Goal: Find specific page/section: Find specific page/section

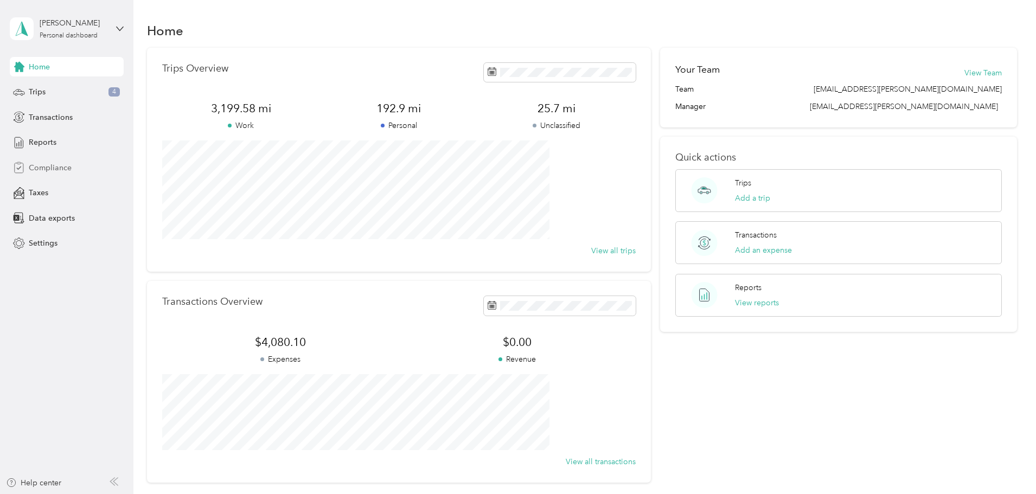
drag, startPoint x: 36, startPoint y: 294, endPoint x: 76, endPoint y: 171, distance: 129.6
click at [36, 293] on aside "[PERSON_NAME] Personal dashboard Home Trips 4 Transactions Reports Compliance T…" at bounding box center [66, 247] width 133 height 494
click at [47, 142] on span "Reports" at bounding box center [43, 142] width 28 height 11
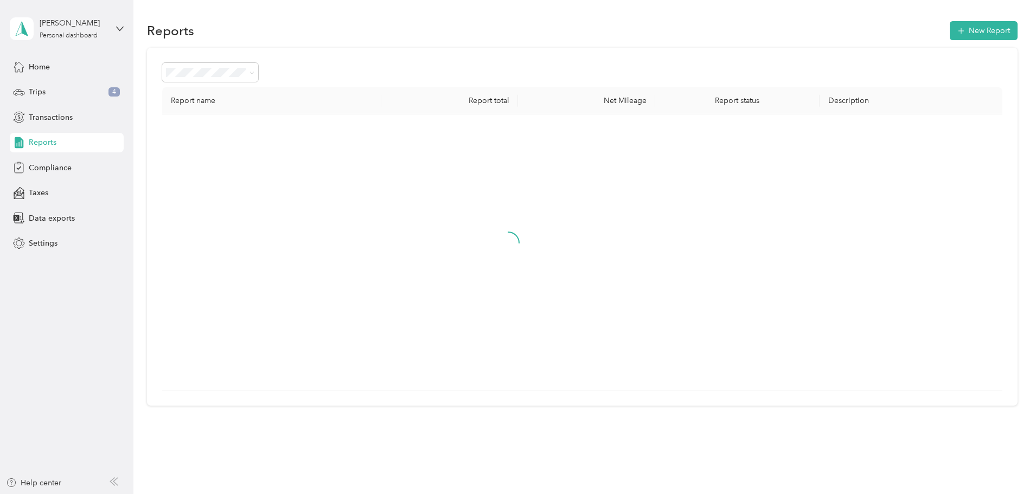
click at [44, 143] on span "Reports" at bounding box center [43, 142] width 28 height 11
